Goal: Transaction & Acquisition: Purchase product/service

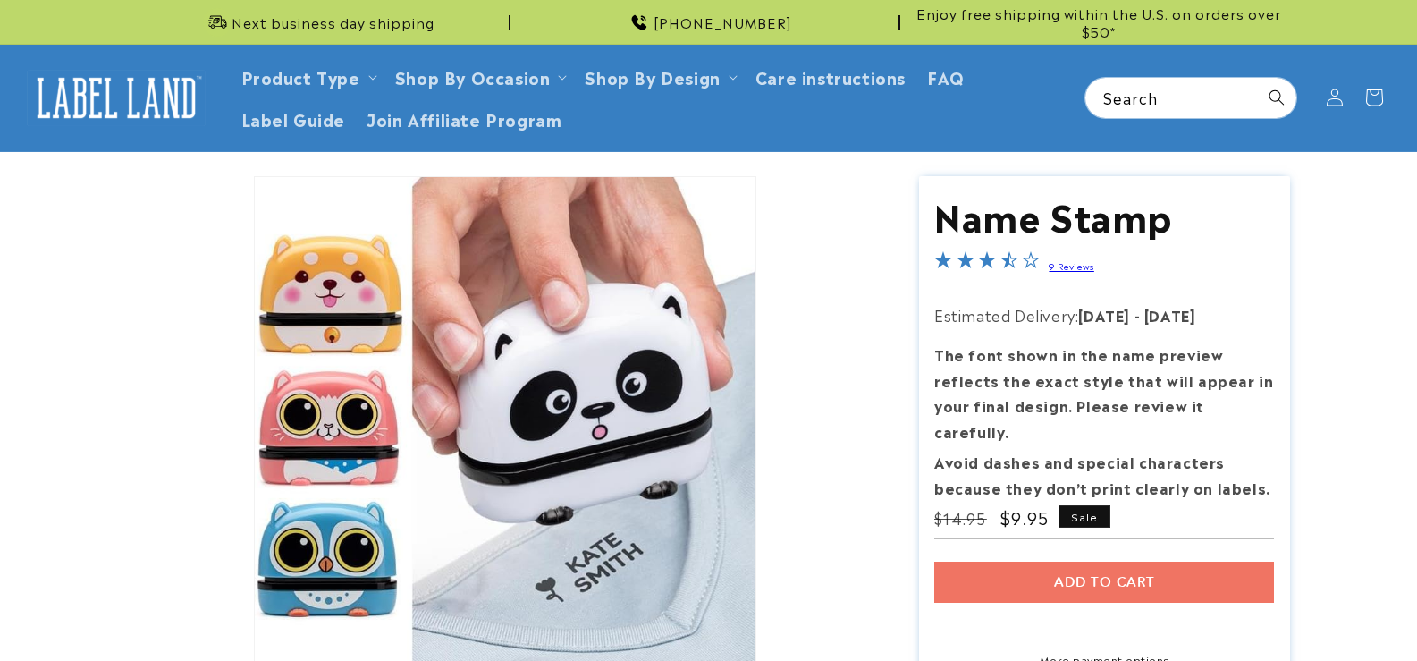
drag, startPoint x: 0, startPoint y: 0, endPoint x: 1026, endPoint y: 562, distance: 1170.1
click at [1026, 562] on div "Add to cart More payment options This item is a recurring or deferred purchase.…" at bounding box center [1104, 614] width 340 height 106
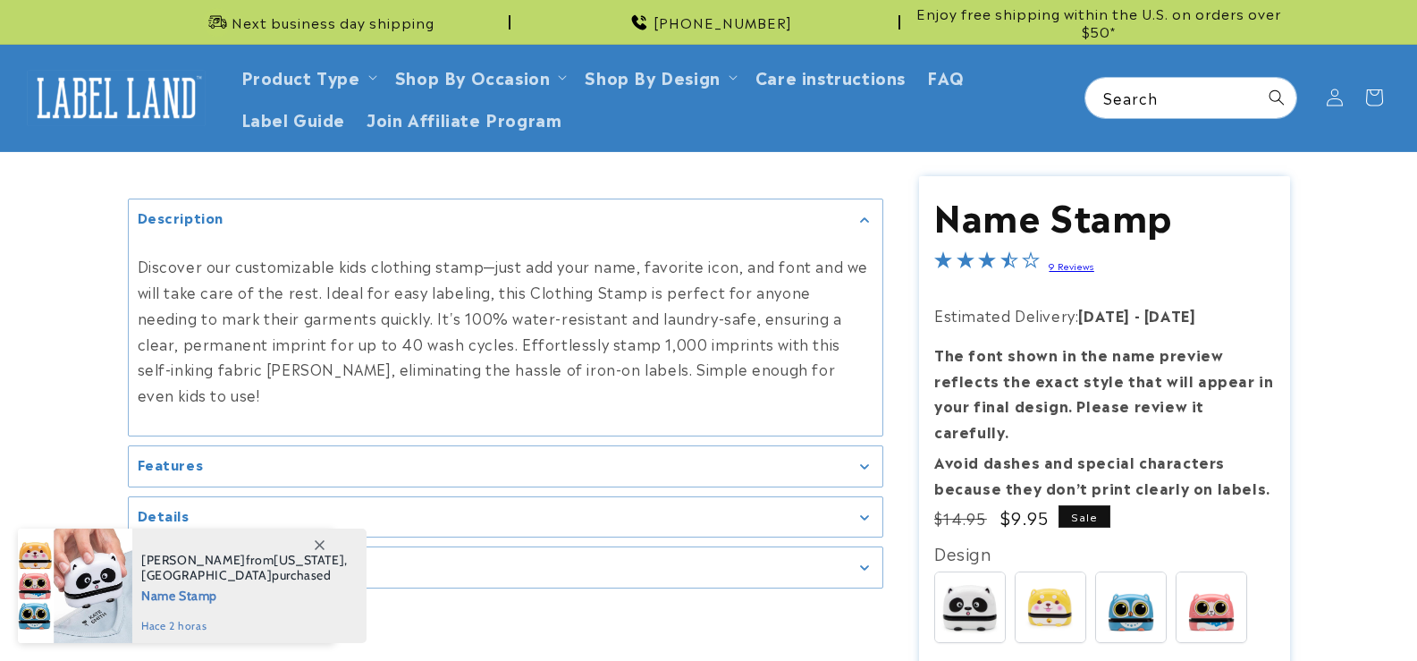
click at [1025, 571] on div at bounding box center [1051, 607] width 72 height 72
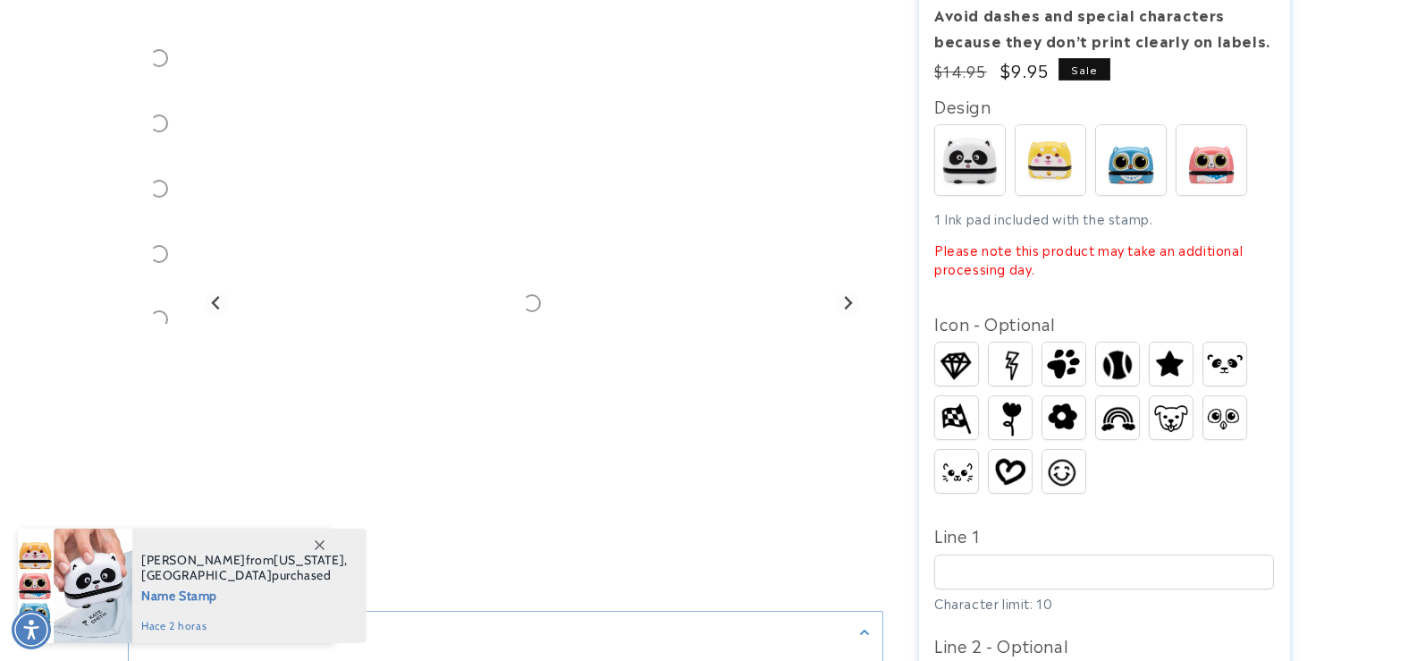
click at [994, 454] on img at bounding box center [1010, 471] width 43 height 34
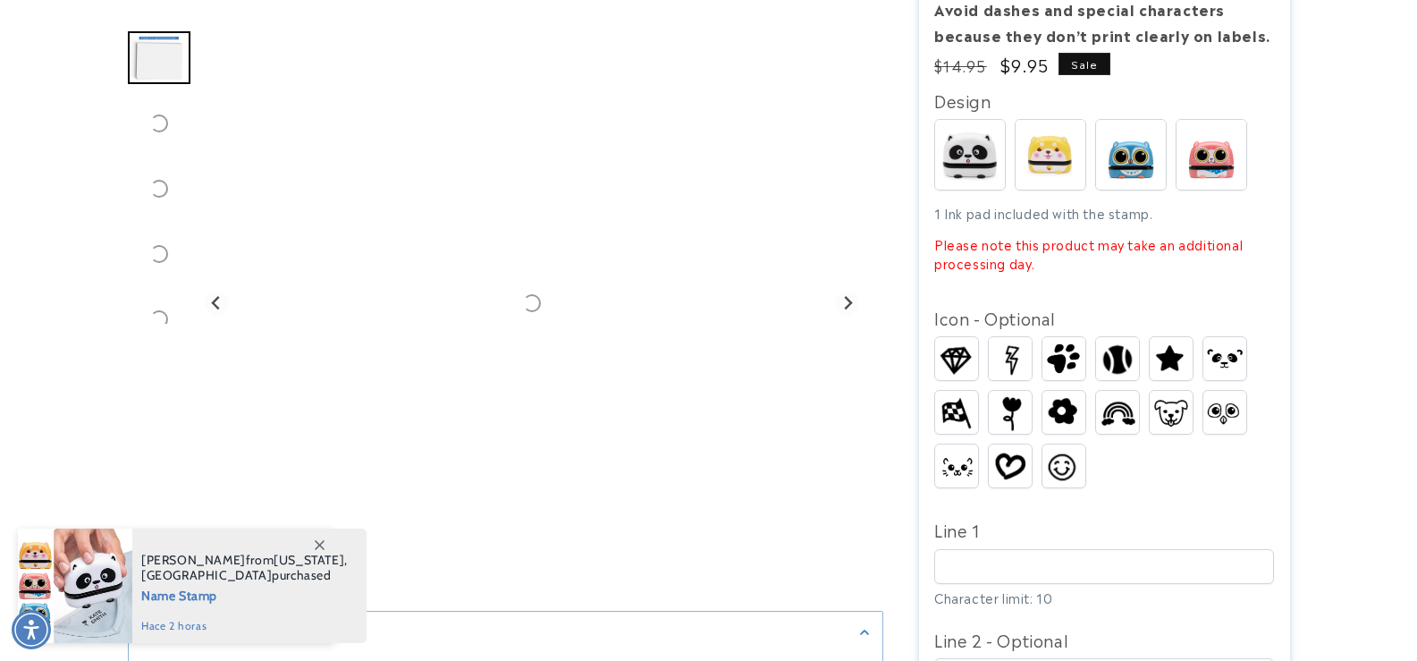
scroll to position [626, 0]
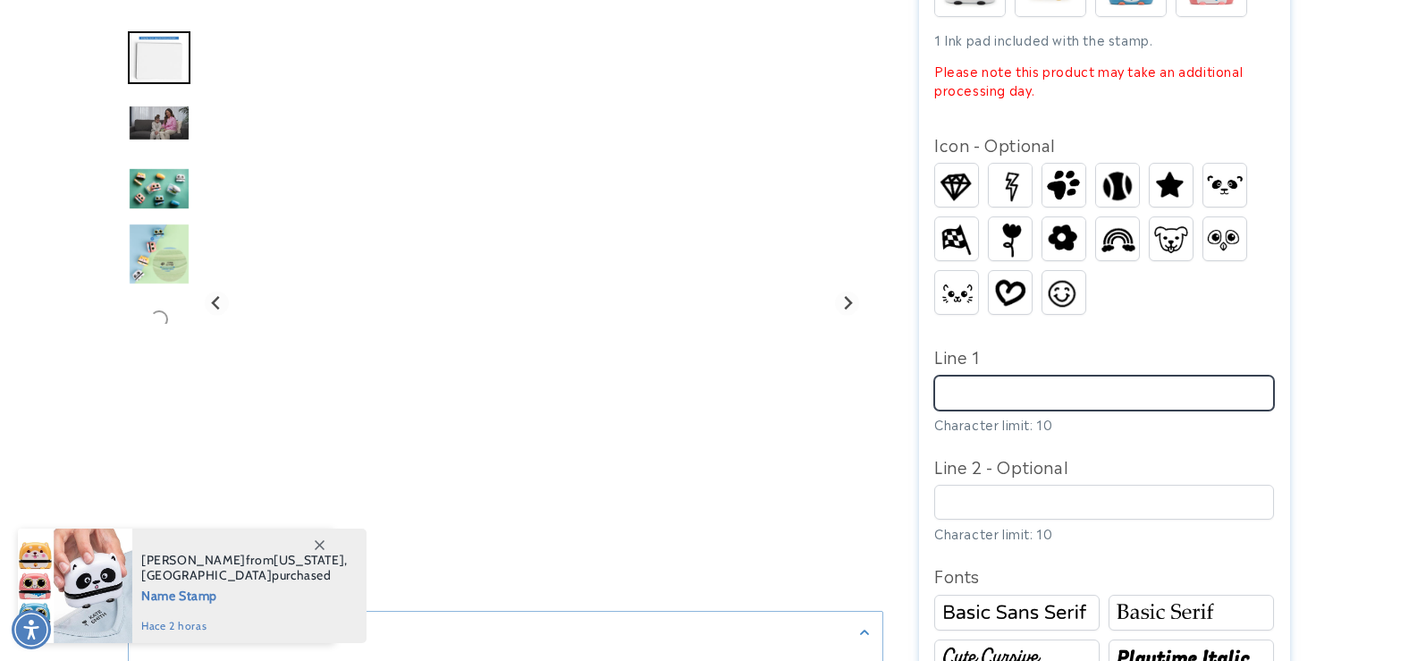
click at [967, 376] on input "Line 1" at bounding box center [1104, 392] width 340 height 35
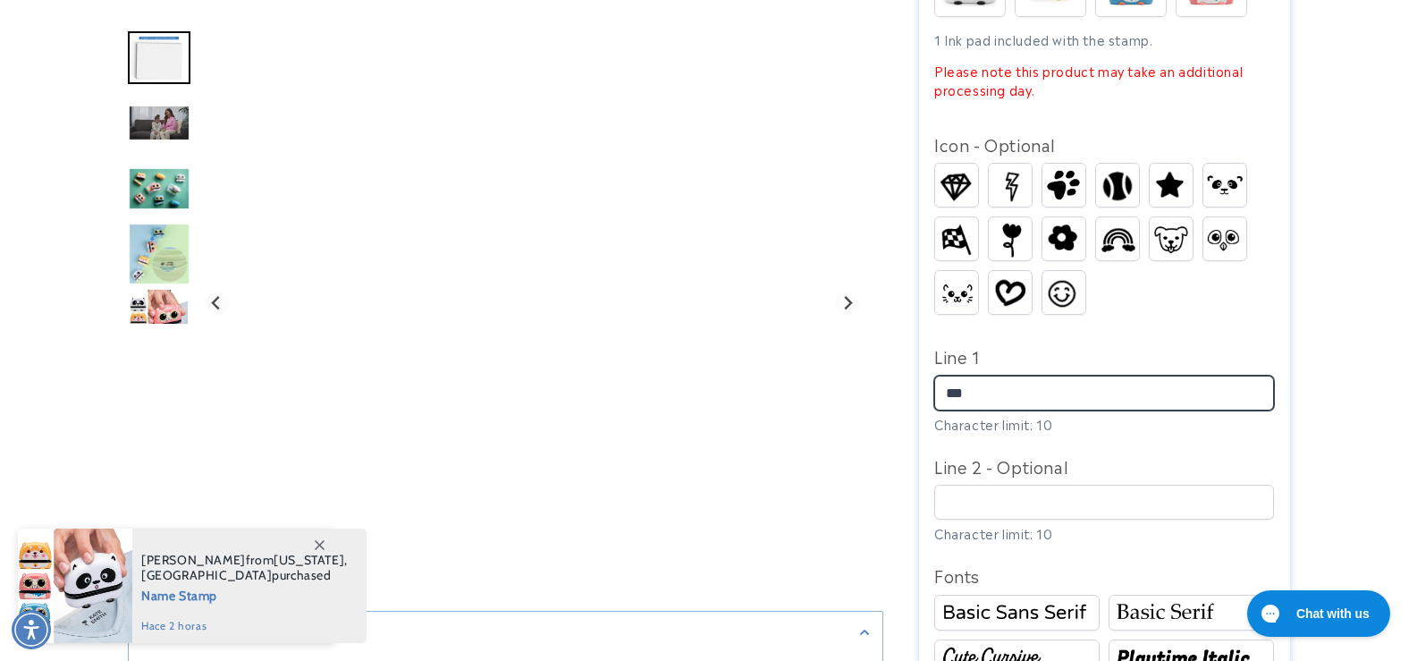
scroll to position [0, 0]
type input "***"
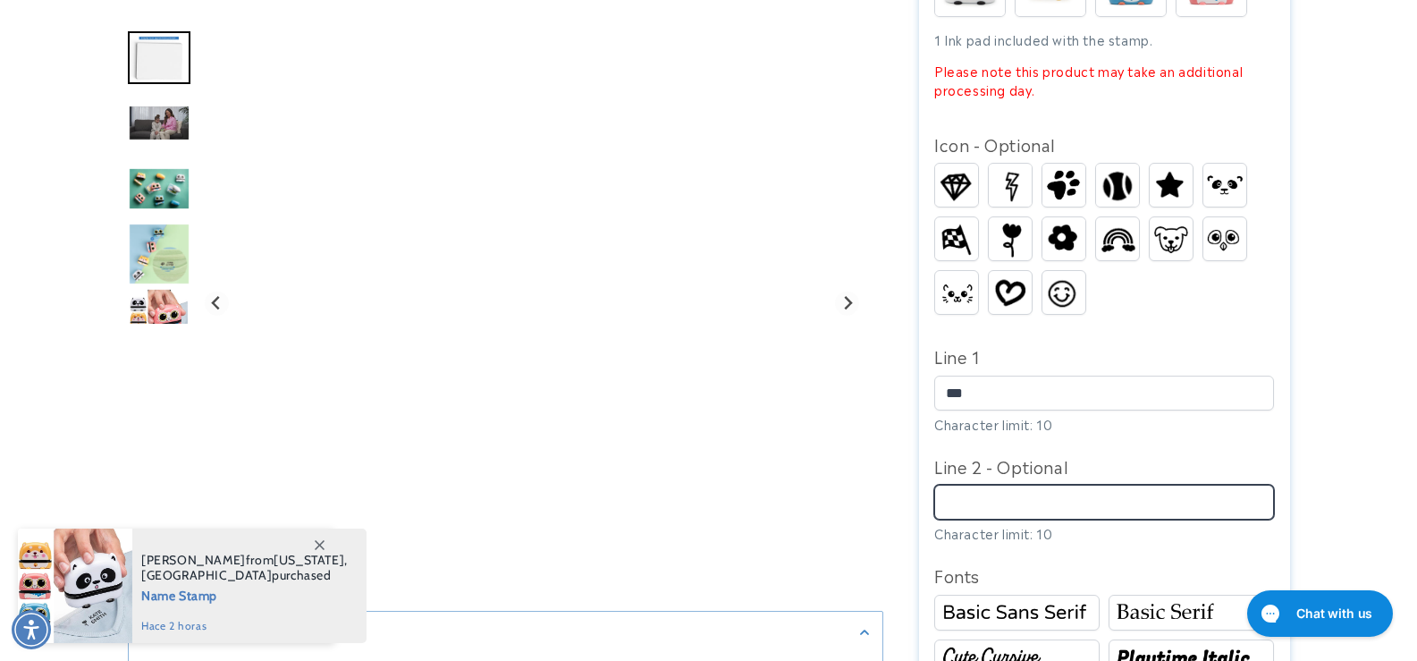
click at [1031, 484] on input "Line 2 - Optional" at bounding box center [1104, 501] width 340 height 35
click at [1031, 484] on input "****" at bounding box center [1104, 501] width 340 height 35
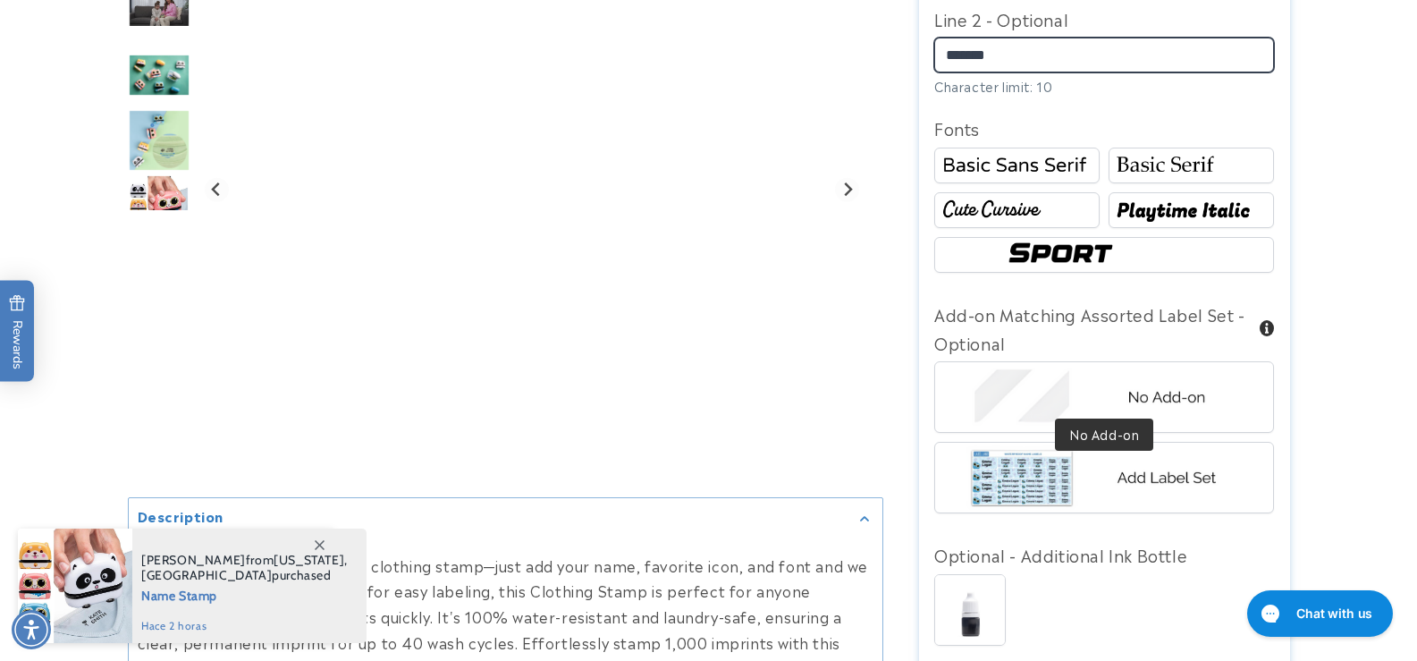
type input "*******"
click at [1082, 366] on img at bounding box center [1103, 397] width 279 height 70
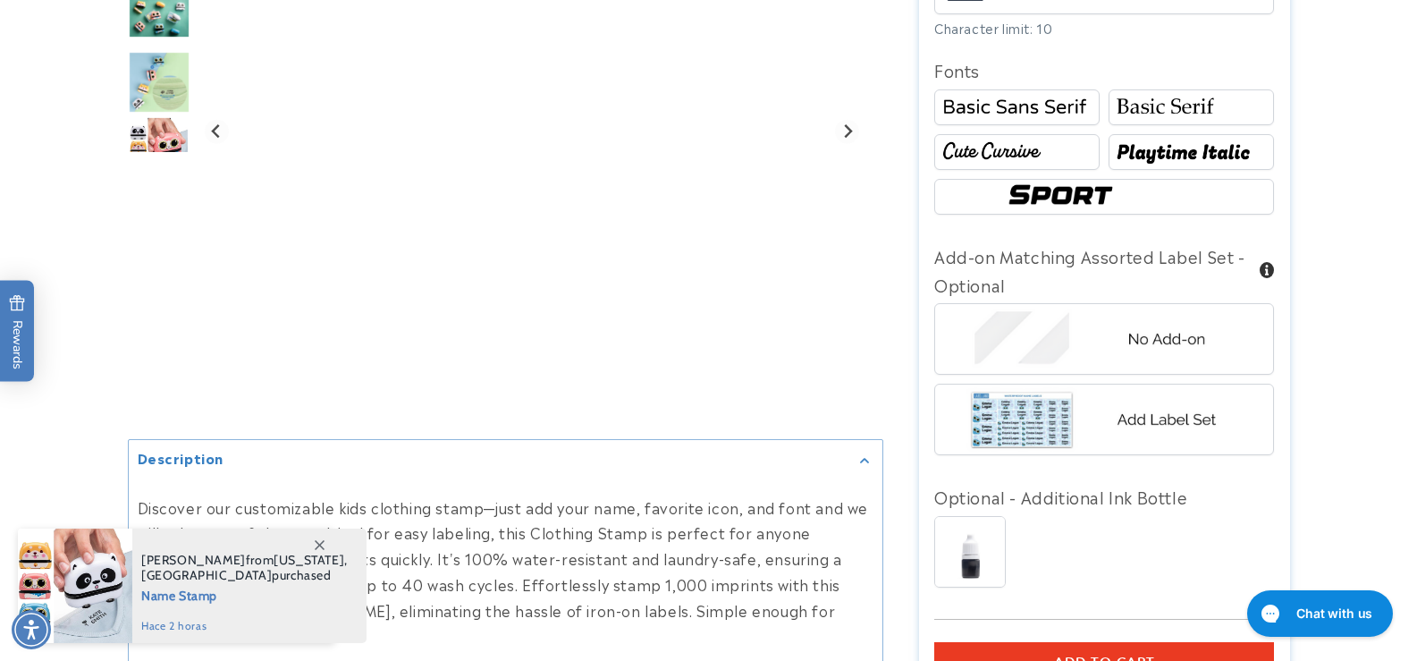
scroll to position [1162, 0]
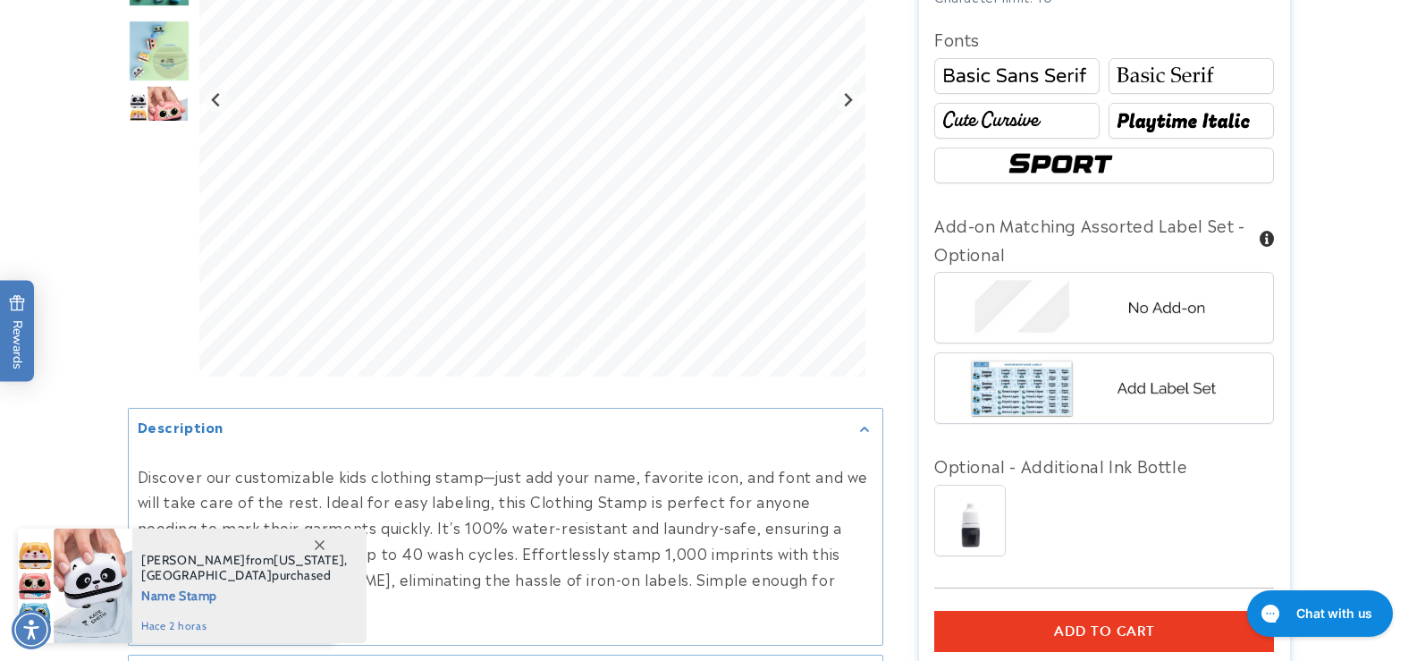
click at [1075, 623] on span "Add to cart" at bounding box center [1104, 631] width 101 height 16
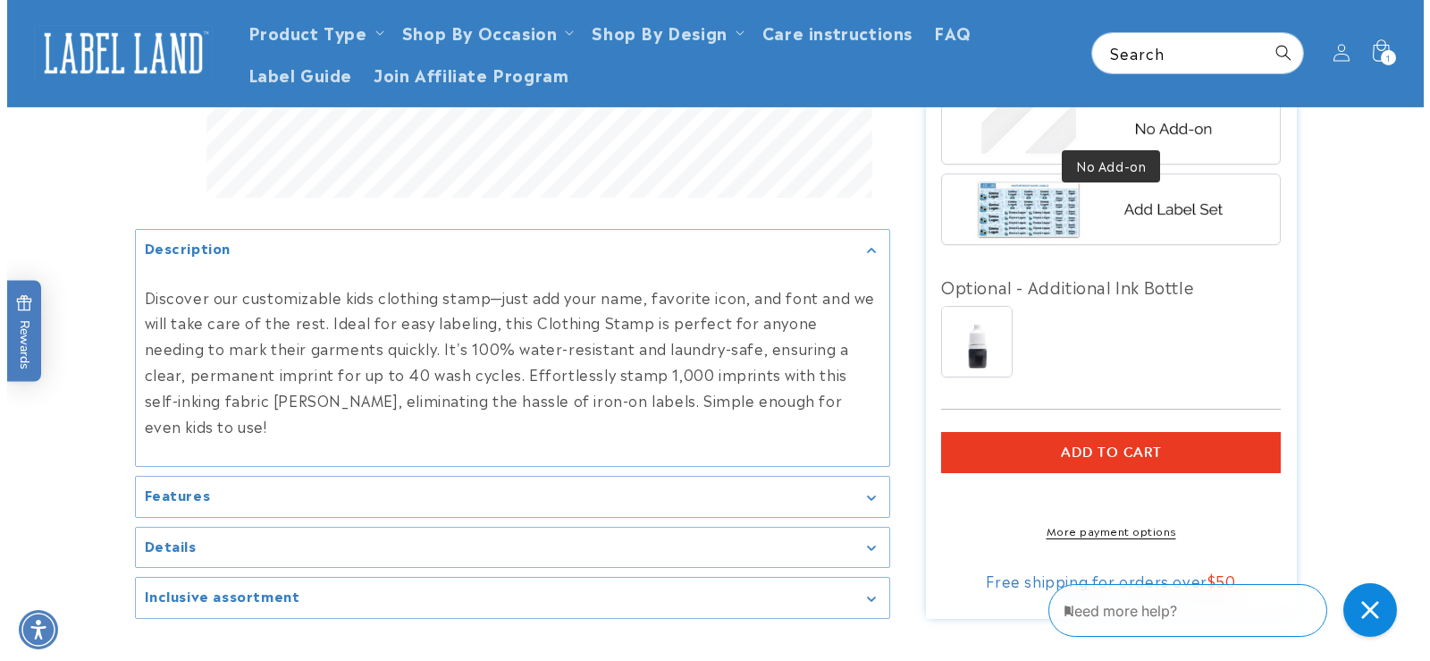
scroll to position [1073, 0]
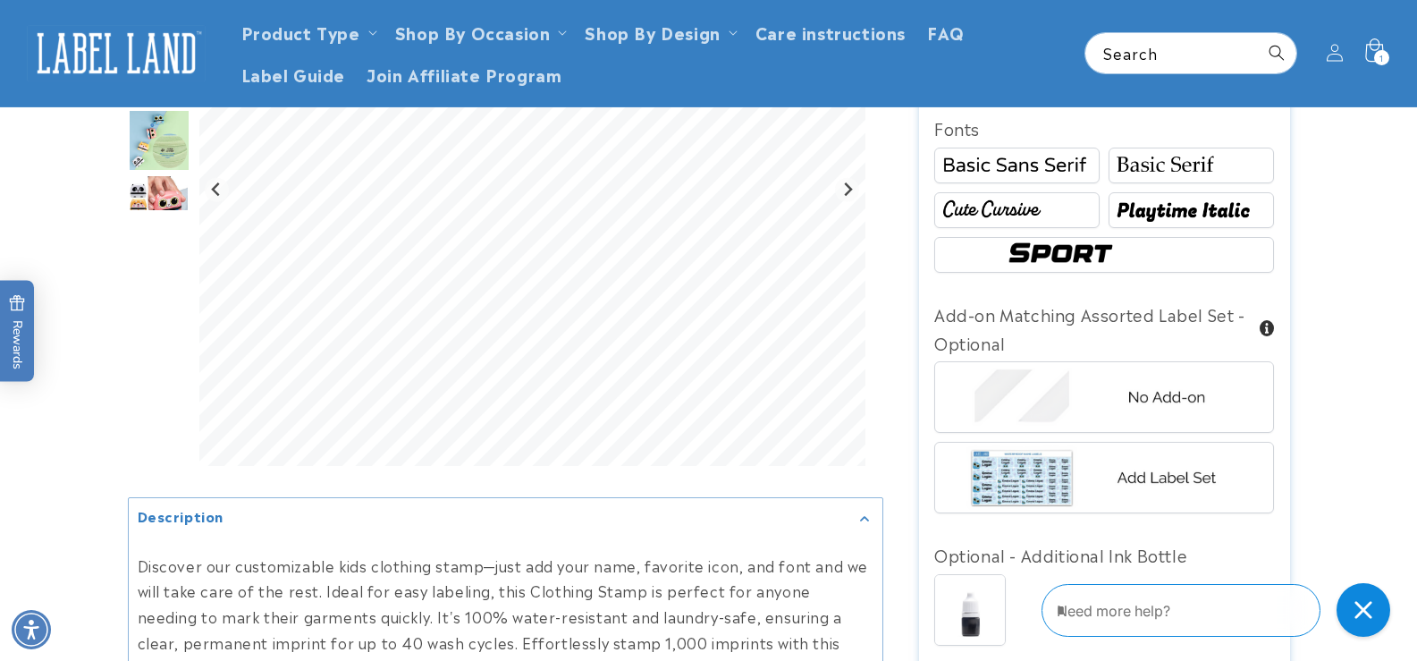
click at [1385, 59] on div "1 1 item" at bounding box center [1381, 57] width 15 height 15
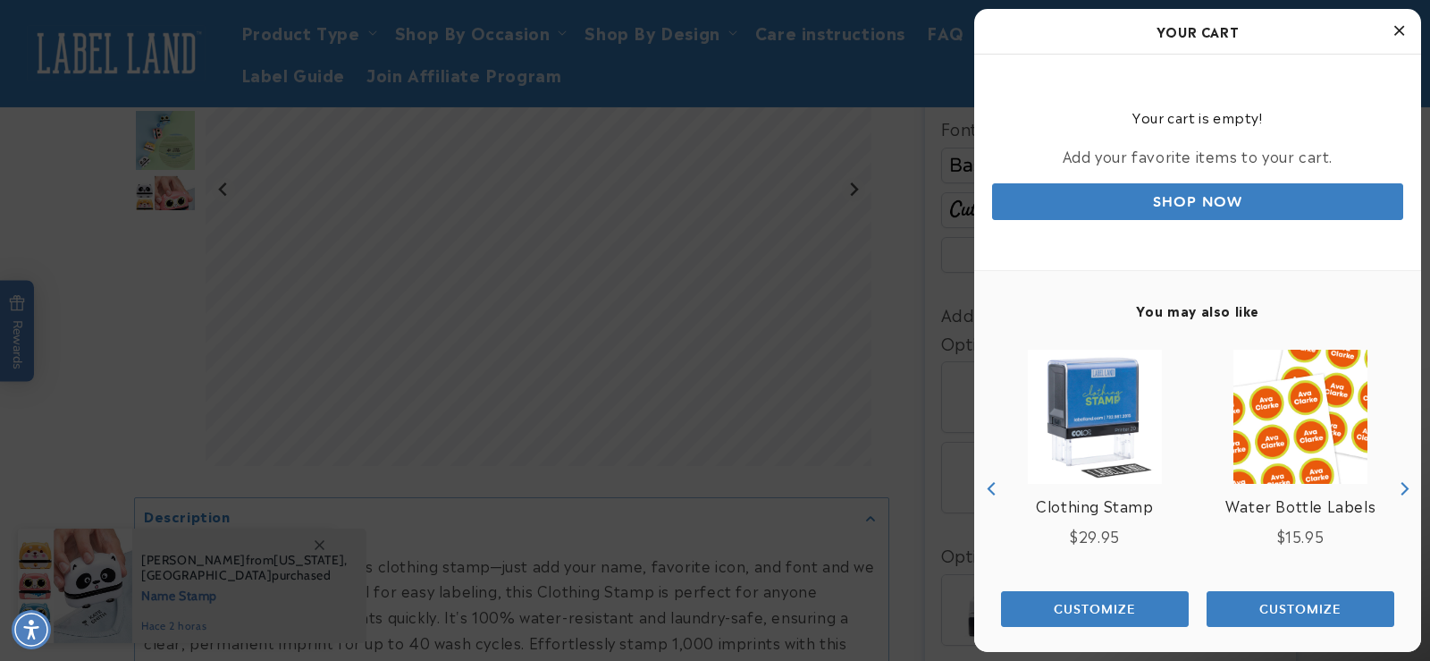
click at [1410, 40] on button "Close Cart" at bounding box center [1398, 31] width 27 height 27
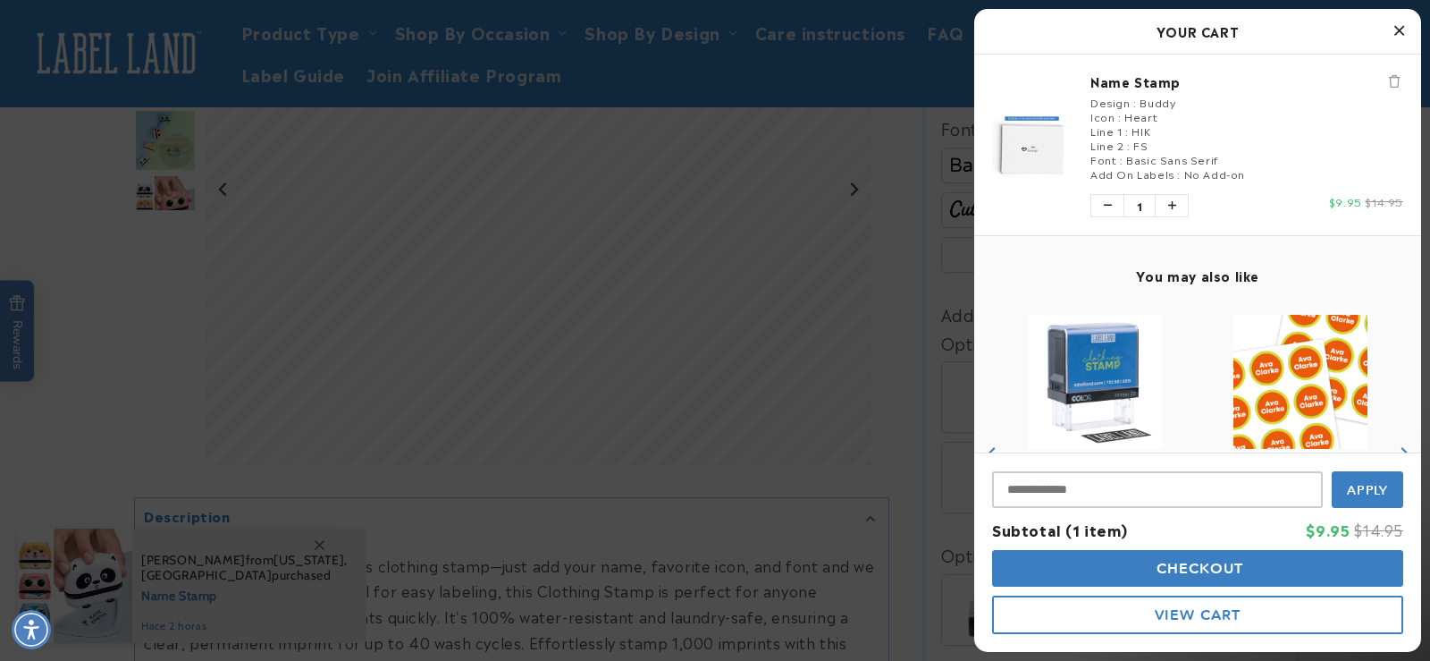
scroll to position [0, 0]
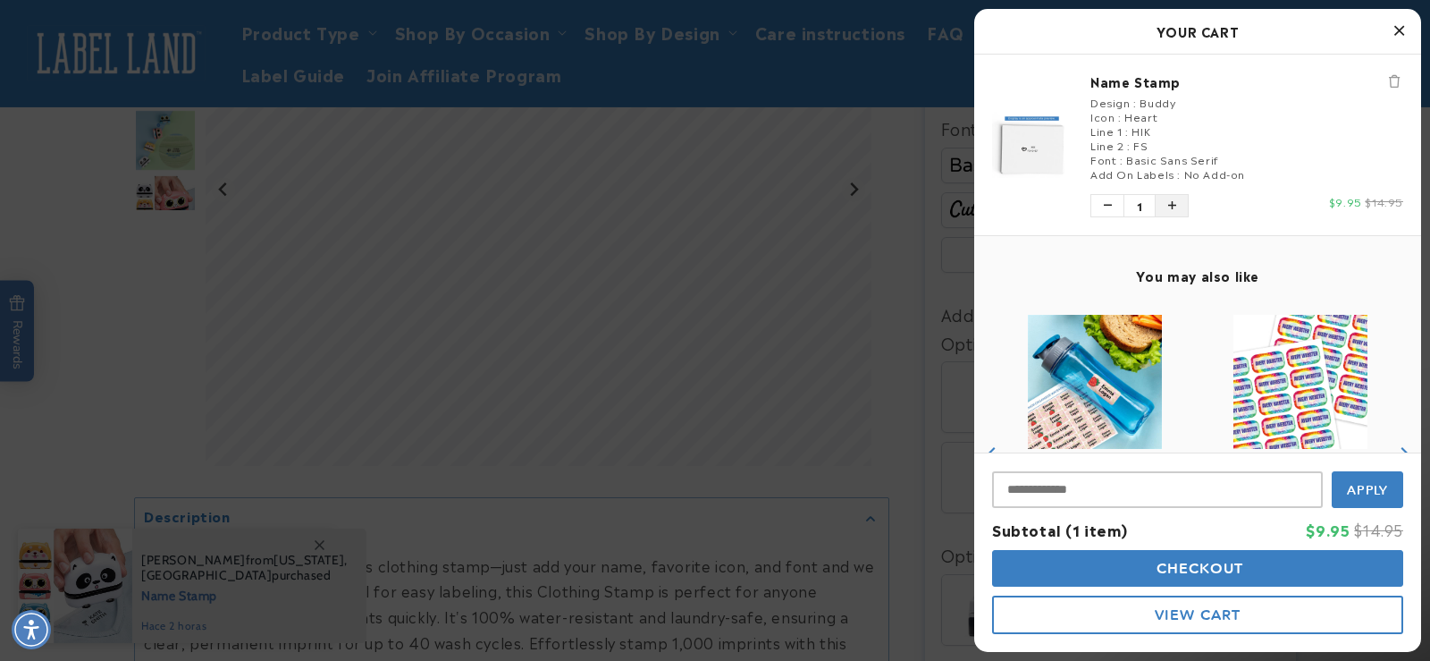
click at [1177, 211] on button "Increase quantity of Name Stamp" at bounding box center [1172, 205] width 32 height 21
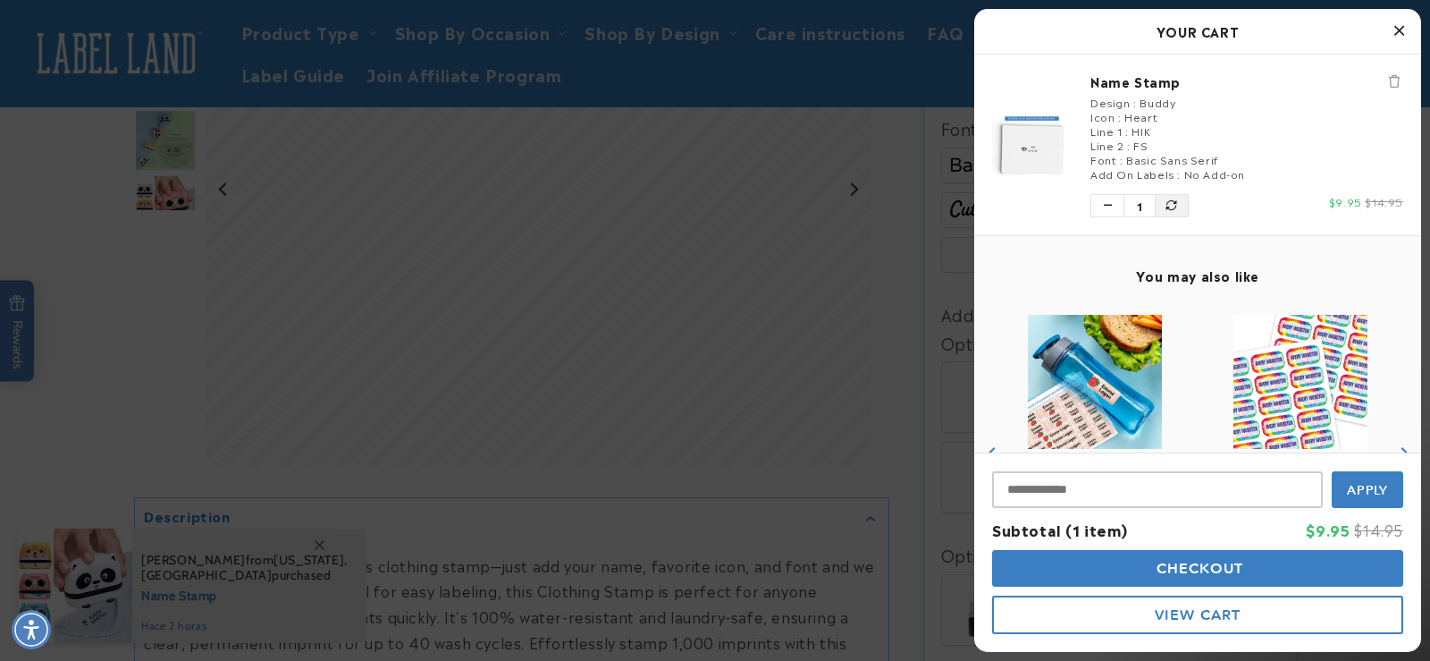
click at [1177, 211] on button "Increase quantity of Name Stamp" at bounding box center [1172, 205] width 32 height 21
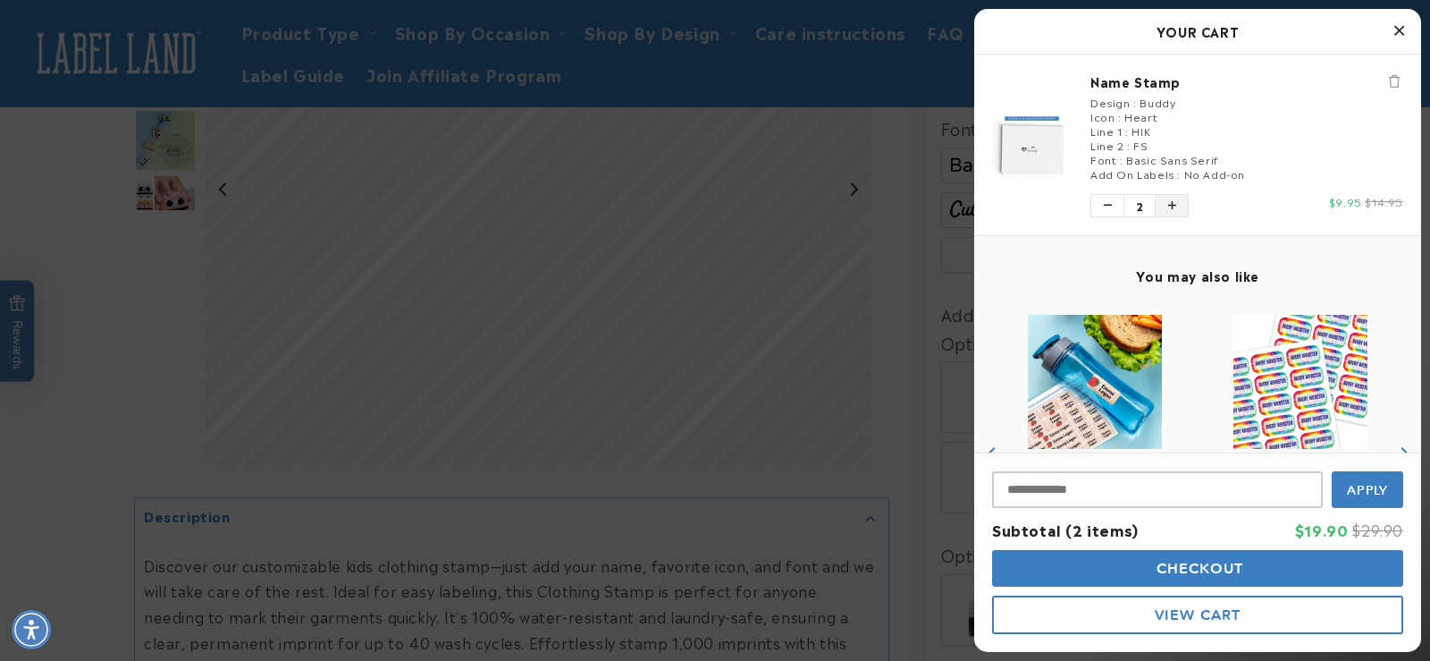
click at [1177, 211] on button "Increase quantity of Name Stamp" at bounding box center [1172, 205] width 32 height 21
click at [1160, 209] on button "Increase quantity of Name Stamp" at bounding box center [1172, 205] width 32 height 21
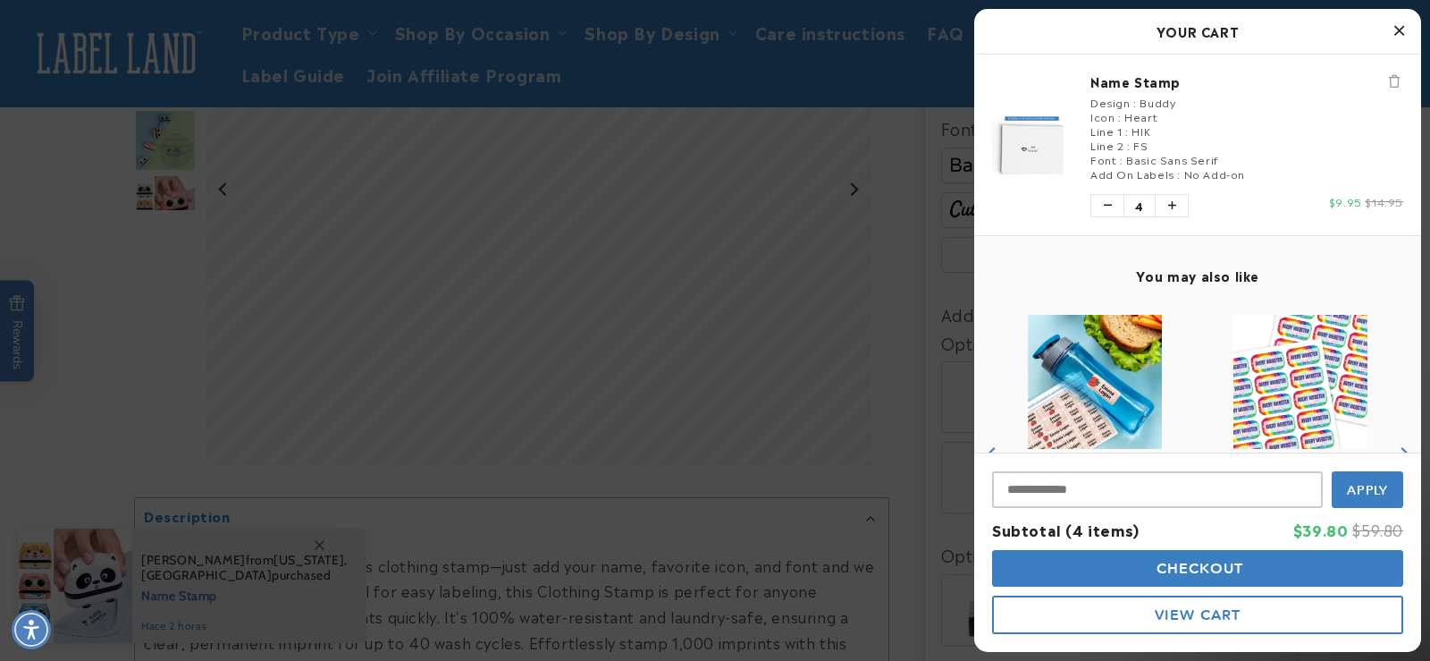
click at [1165, 216] on div "Quantity of Name Stamp 4" at bounding box center [1139, 205] width 98 height 23
click at [1163, 213] on button "Increase quantity of Name Stamp" at bounding box center [1172, 205] width 32 height 21
click at [1055, 561] on button "Checkout" at bounding box center [1197, 568] width 411 height 37
